Goal: Information Seeking & Learning: Learn about a topic

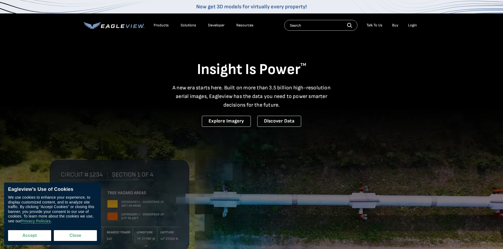
click at [37, 235] on button "Accept" at bounding box center [29, 235] width 43 height 11
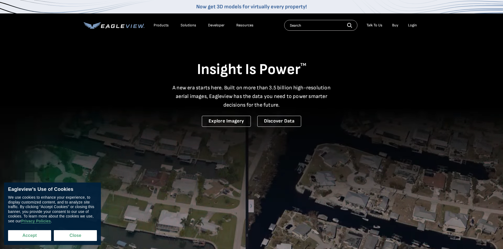
checkbox input "true"
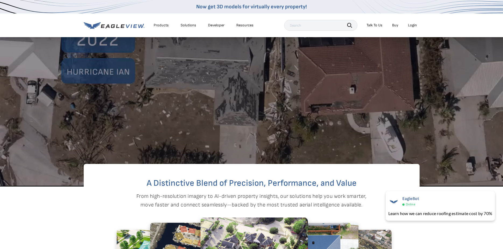
scroll to position [108, 0]
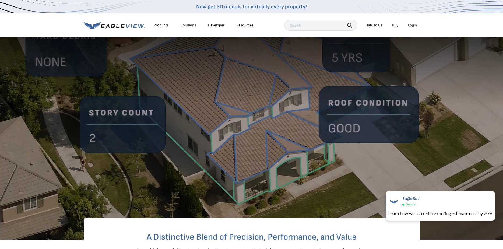
click at [159, 26] on div "Products" at bounding box center [161, 25] width 15 height 5
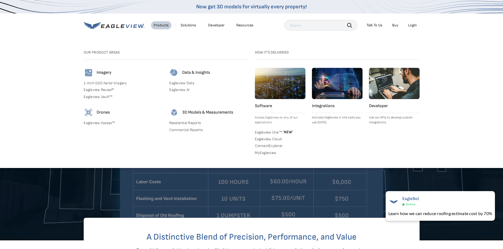
click at [183, 83] on link "Eagleview Data" at bounding box center [208, 83] width 79 height 5
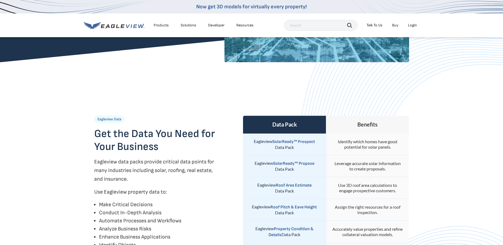
scroll to position [81, 0]
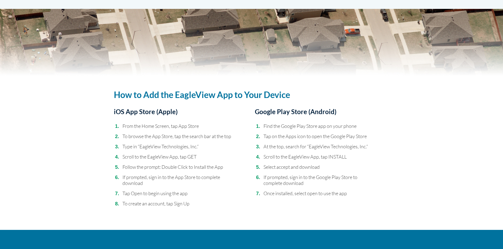
scroll to position [699, 0]
